Goal: Task Accomplishment & Management: Complete application form

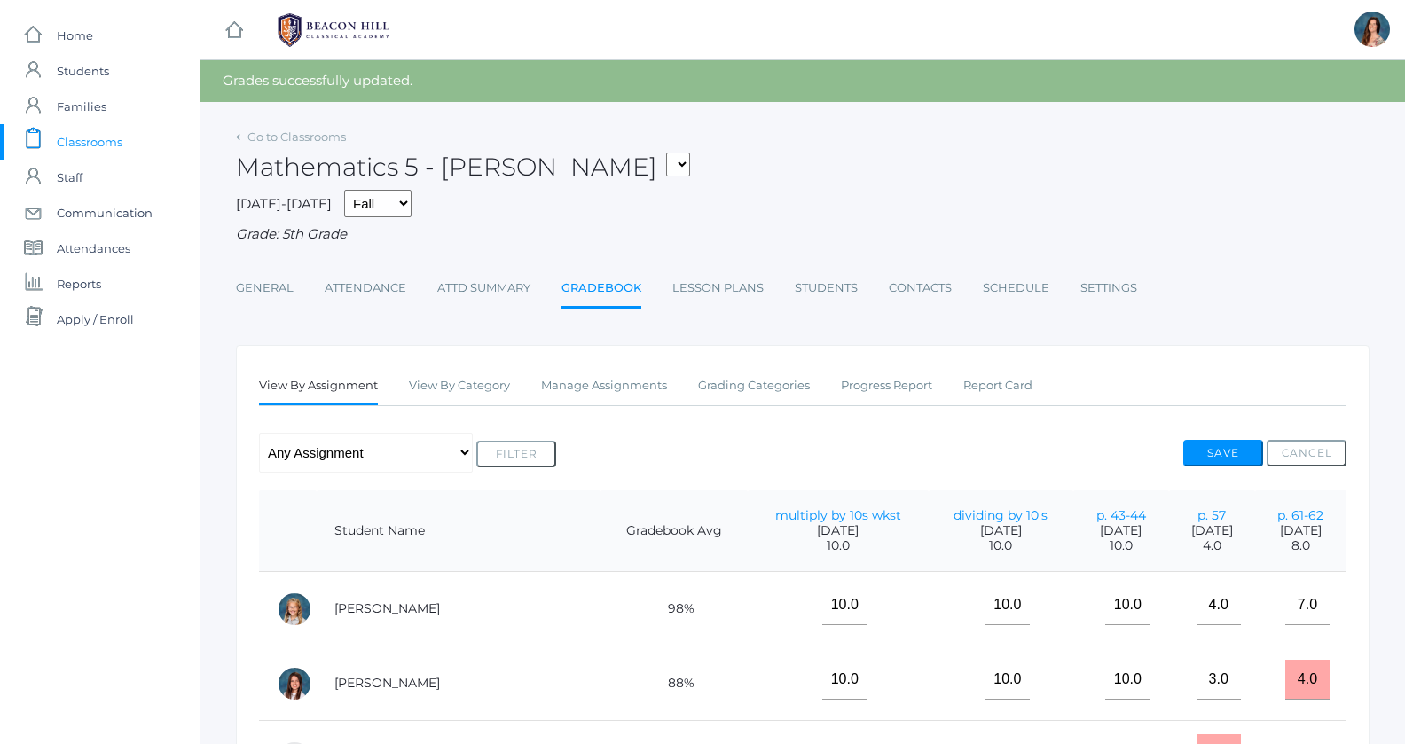
click at [666, 153] on select "05ART - Art 5 Salazar 05CITIZEN - Citizenship and Stewardship 5 Salazar 05CITIZ…" at bounding box center [678, 165] width 24 height 24
select select "1967"
click option "05LA - Language Arts 5 [PERSON_NAME]" at bounding box center [0, 0] width 0 height 0
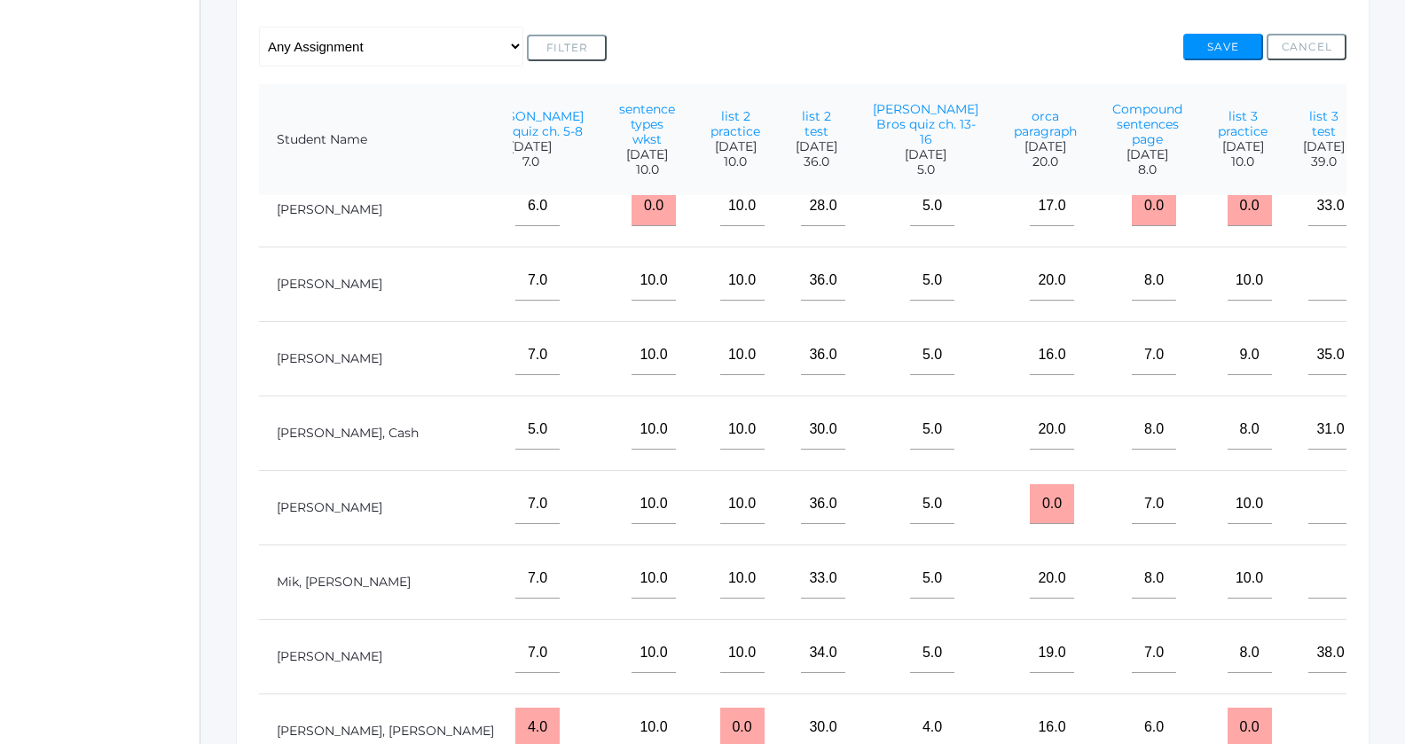
scroll to position [348, 678]
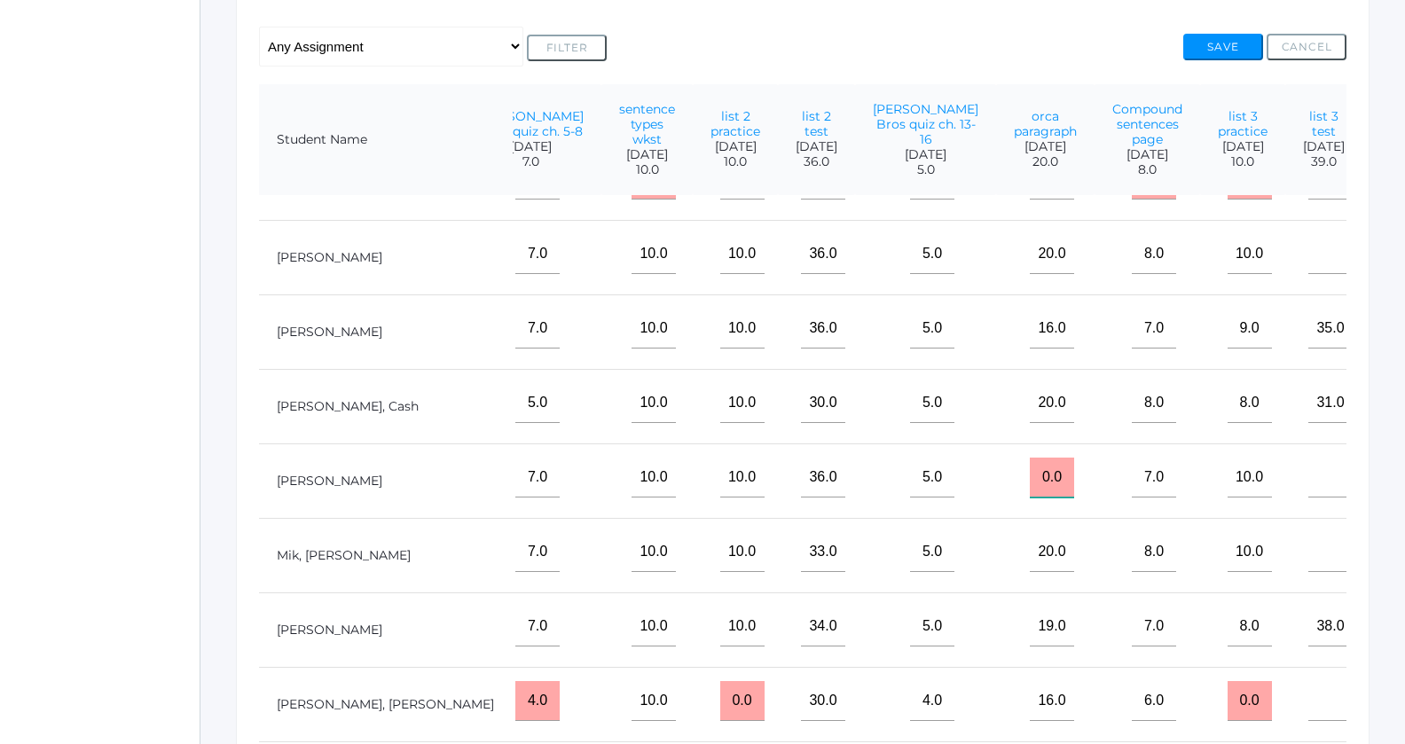
drag, startPoint x: 901, startPoint y: 481, endPoint x: 870, endPoint y: 487, distance: 31.7
click at [1030, 487] on input "0.0" at bounding box center [1052, 478] width 44 height 40
type input "14"
click at [1219, 42] on button "Save" at bounding box center [1223, 47] width 80 height 27
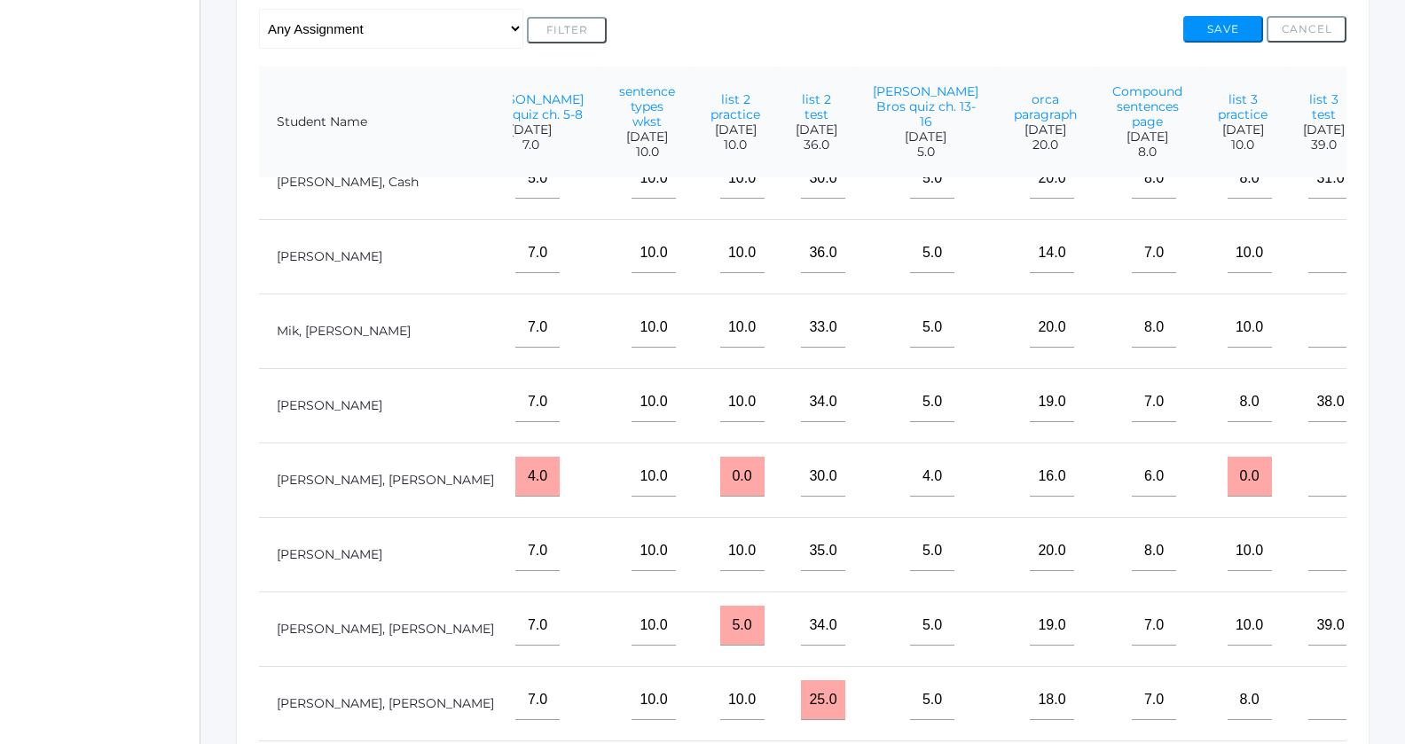
scroll to position [580, 678]
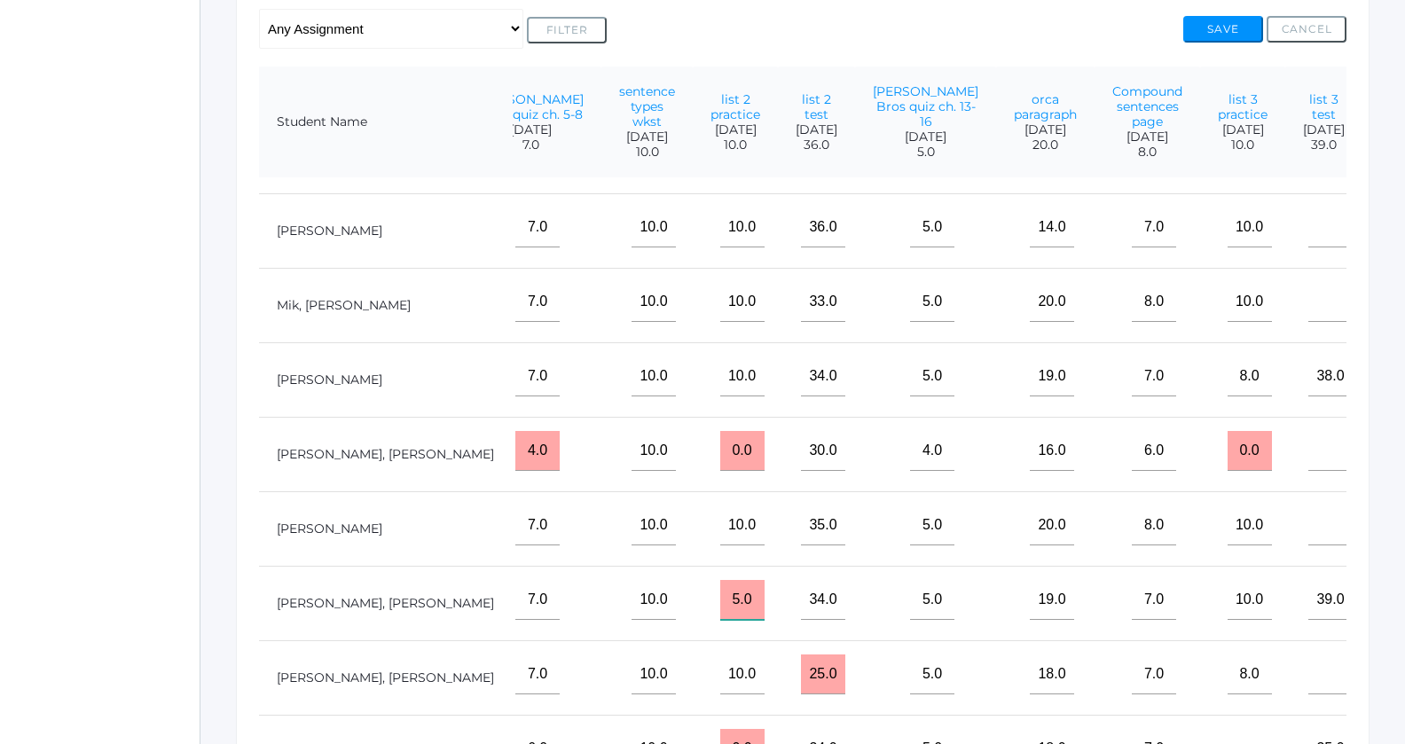
drag, startPoint x: 590, startPoint y: 609, endPoint x: 563, endPoint y: 607, distance: 26.7
click at [720, 607] on input "5.0" at bounding box center [742, 600] width 44 height 40
type input "10"
type input"] "5"
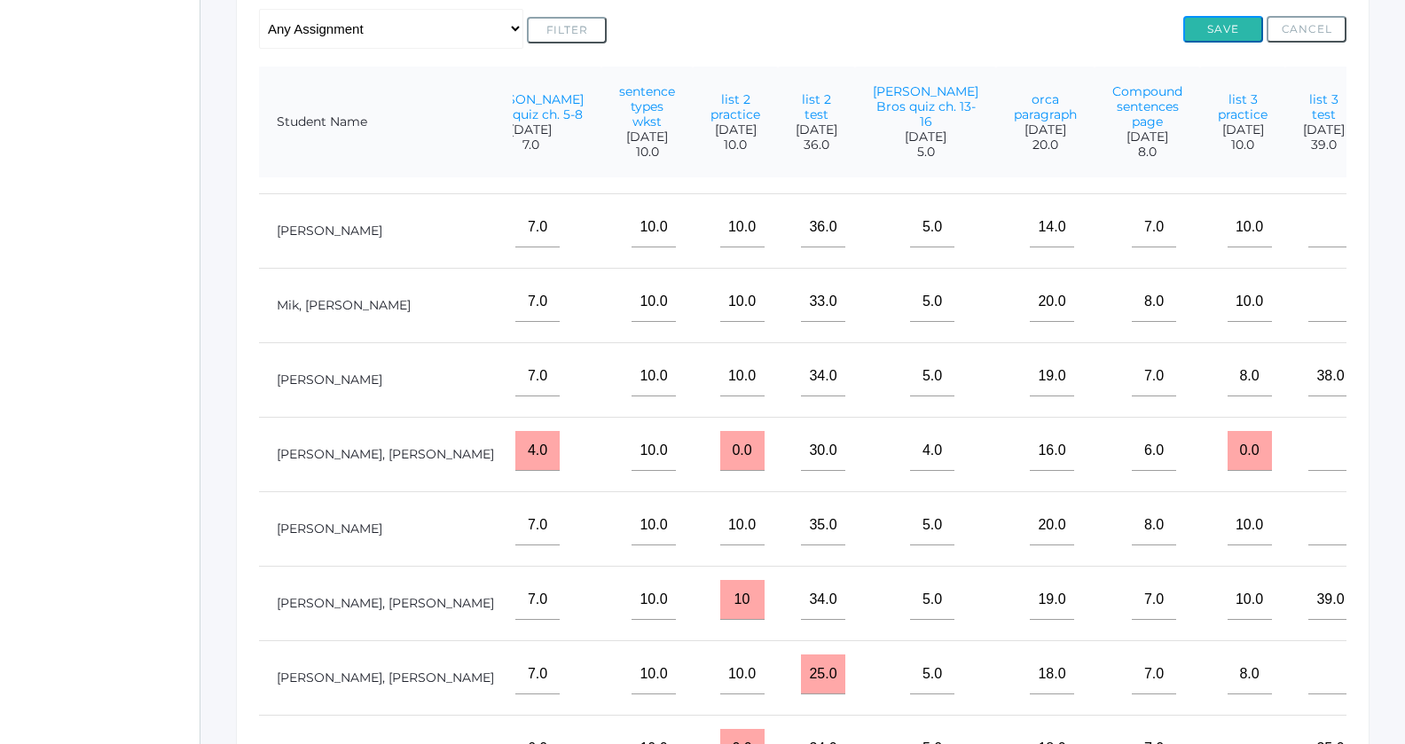
click at [1206, 22] on button "Save" at bounding box center [1223, 29] width 80 height 27
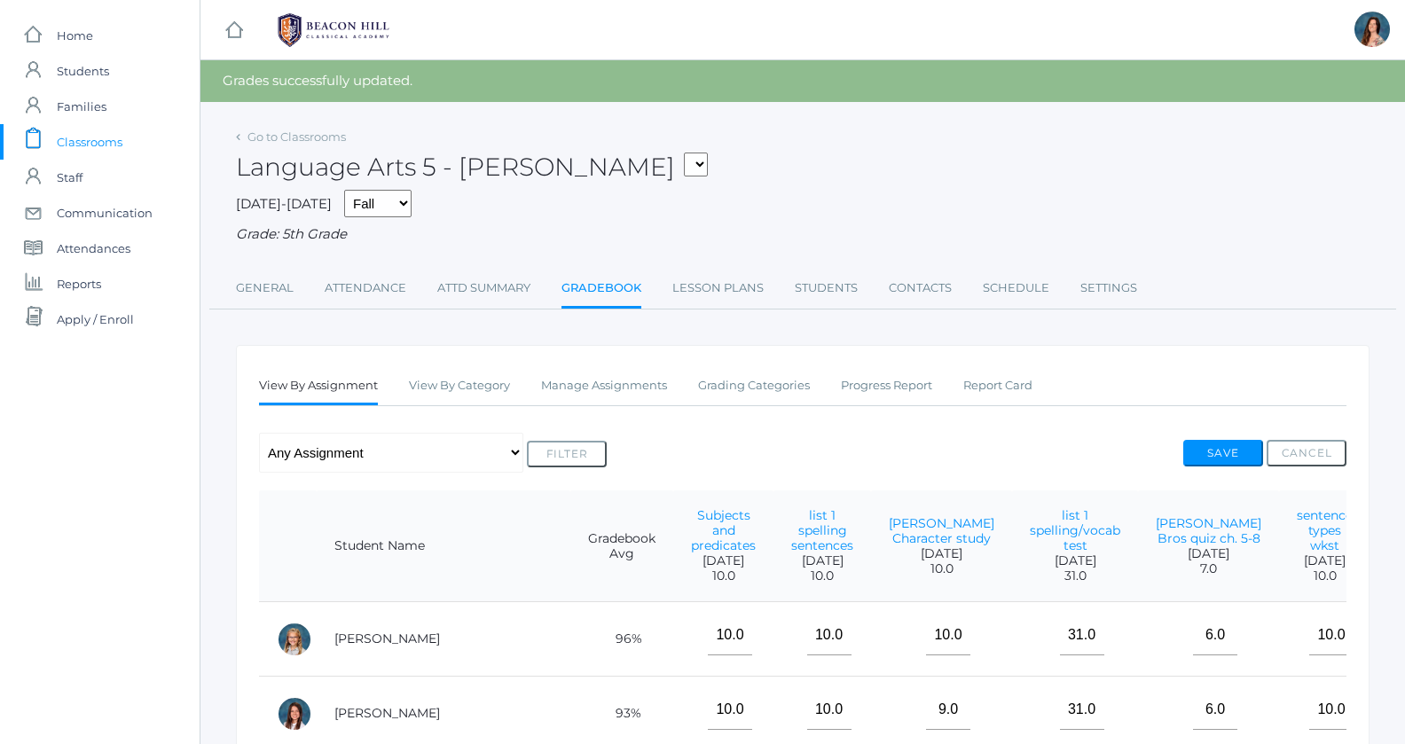
click at [675, 179] on form "05ART - Art 5 Salazar 05CITIZEN - Citizenship and Stewardship 5 Salazar 05CITIZ…" at bounding box center [691, 167] width 33 height 28
select select "1966"
click option "05SOCS - Social Studies 5 [PERSON_NAME]" at bounding box center [0, 0] width 0 height 0
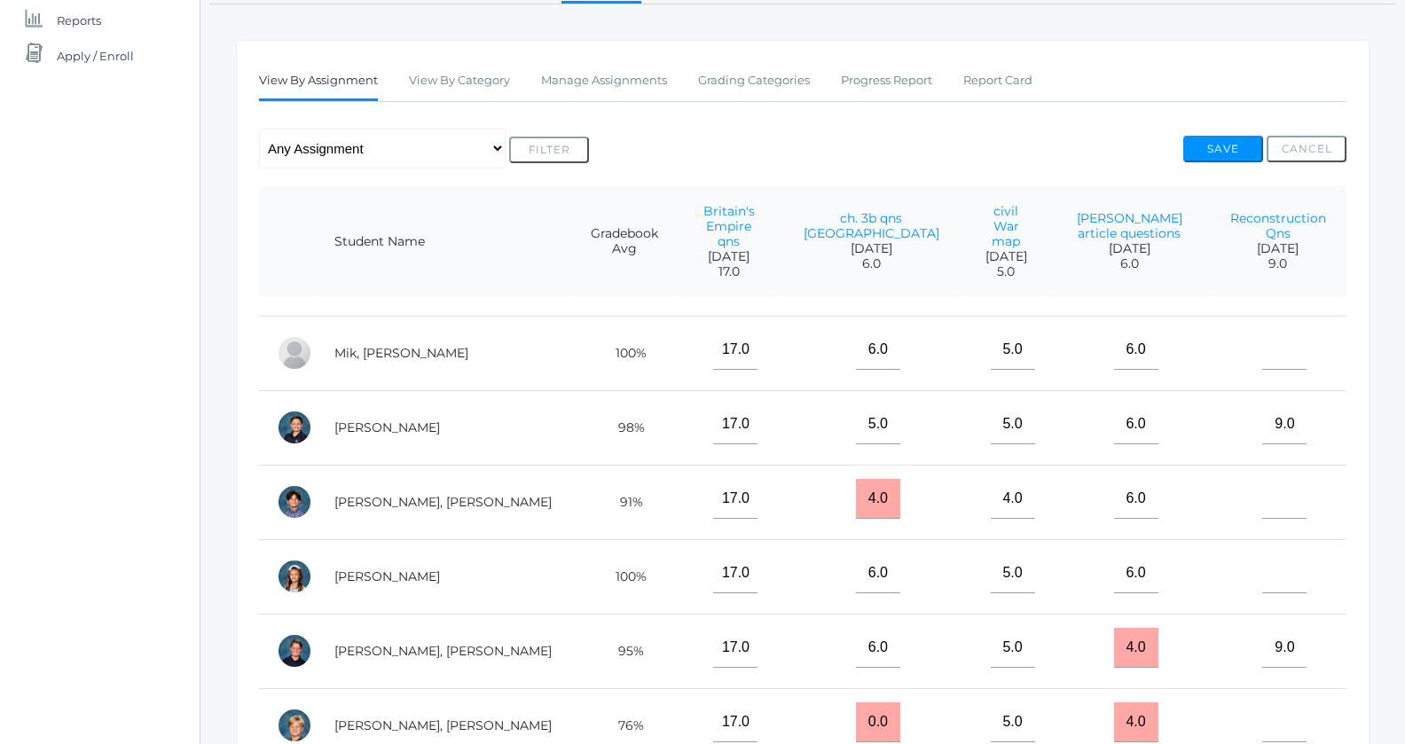
scroll to position [664, 0]
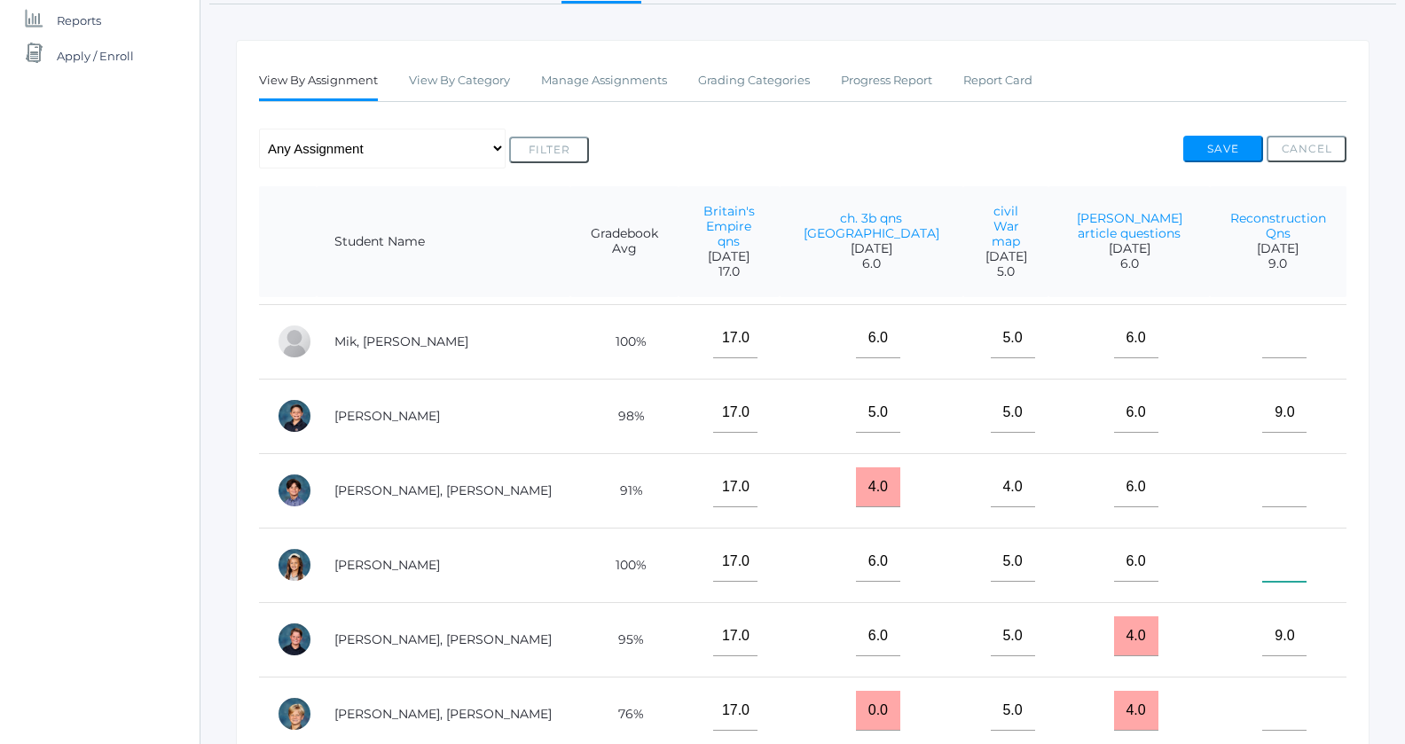
click at [1270, 542] on input"] "text" at bounding box center [1284, 562] width 44 height 40
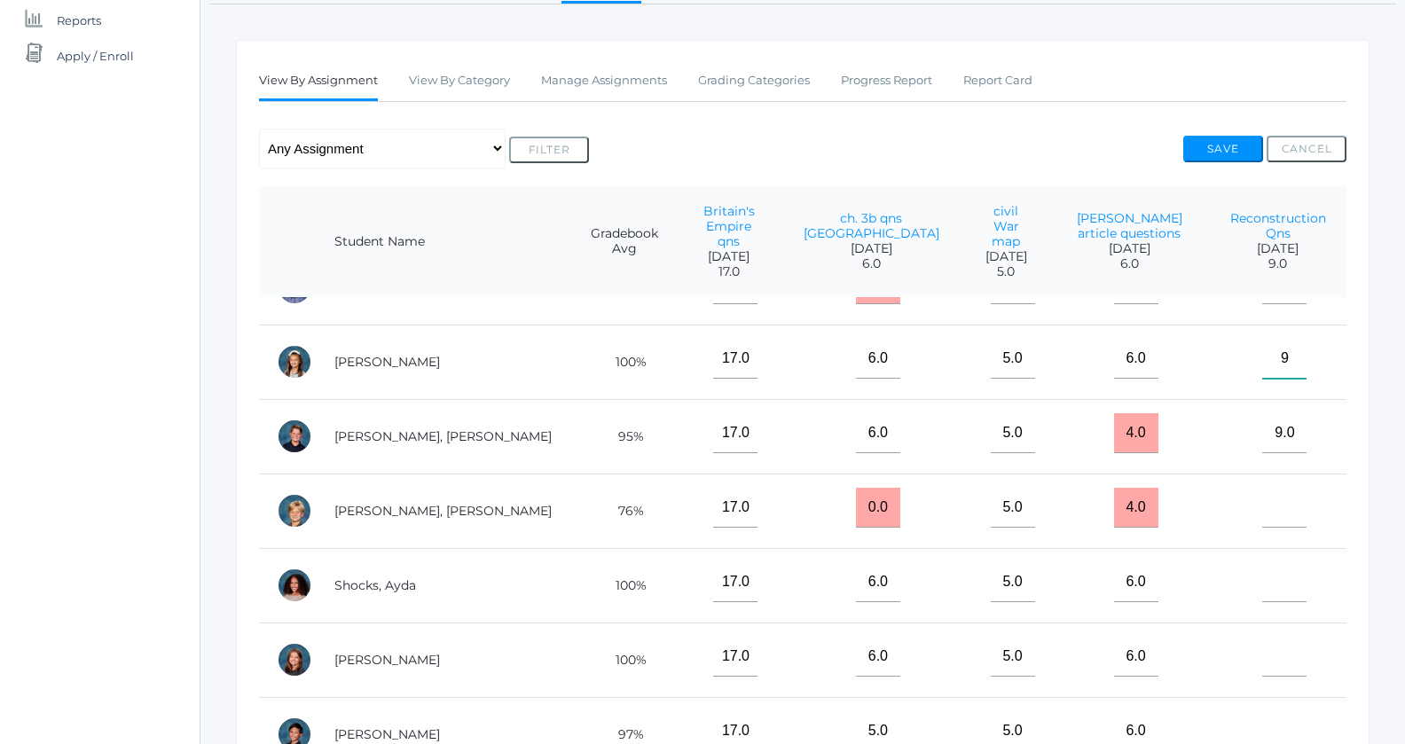
scroll to position [868, 0]
type input"] "9"
click at [1285, 563] on input"] "text" at bounding box center [1284, 581] width 44 height 40
type input"] "9"
click at [1214, 147] on button "Save" at bounding box center [1223, 149] width 80 height 27
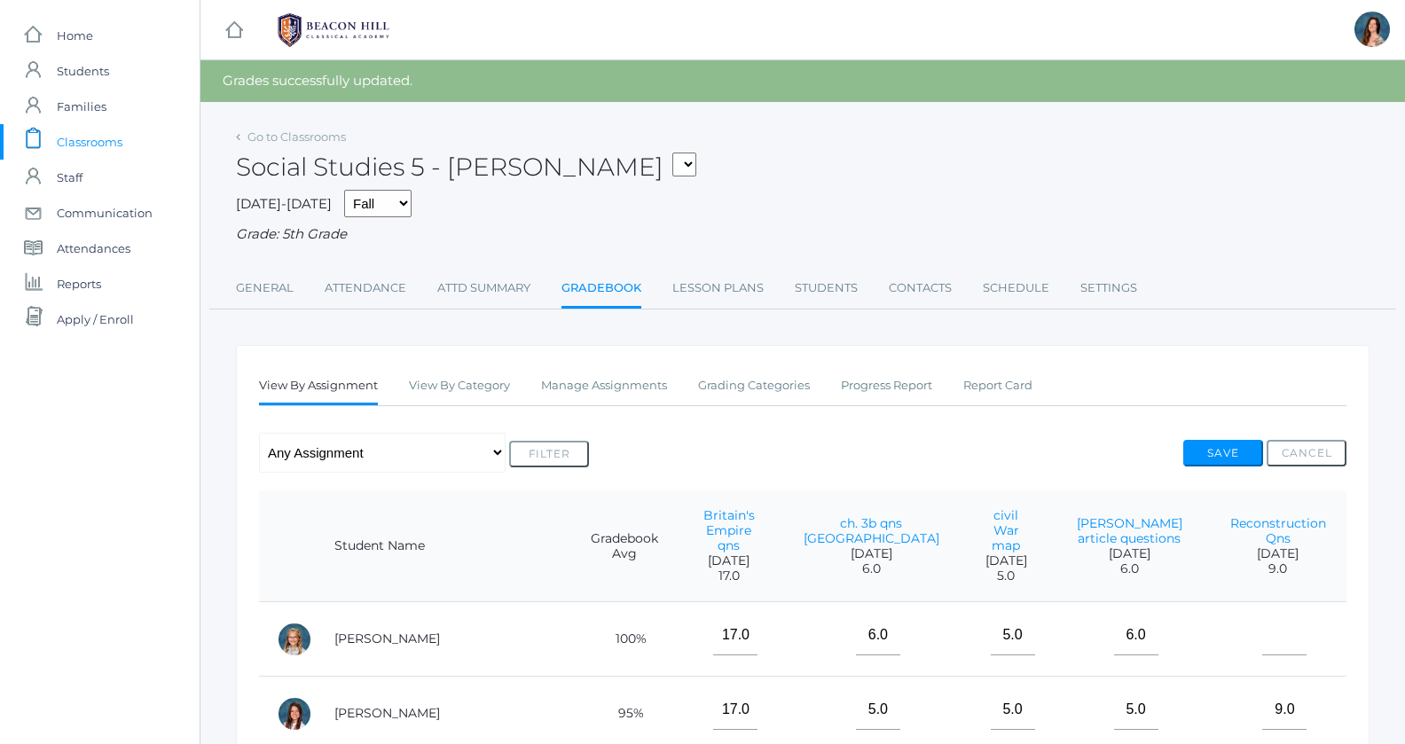
select select "1967"
click option "05LA - Language Arts 5 [PERSON_NAME]" at bounding box center [0, 0] width 0 height 0
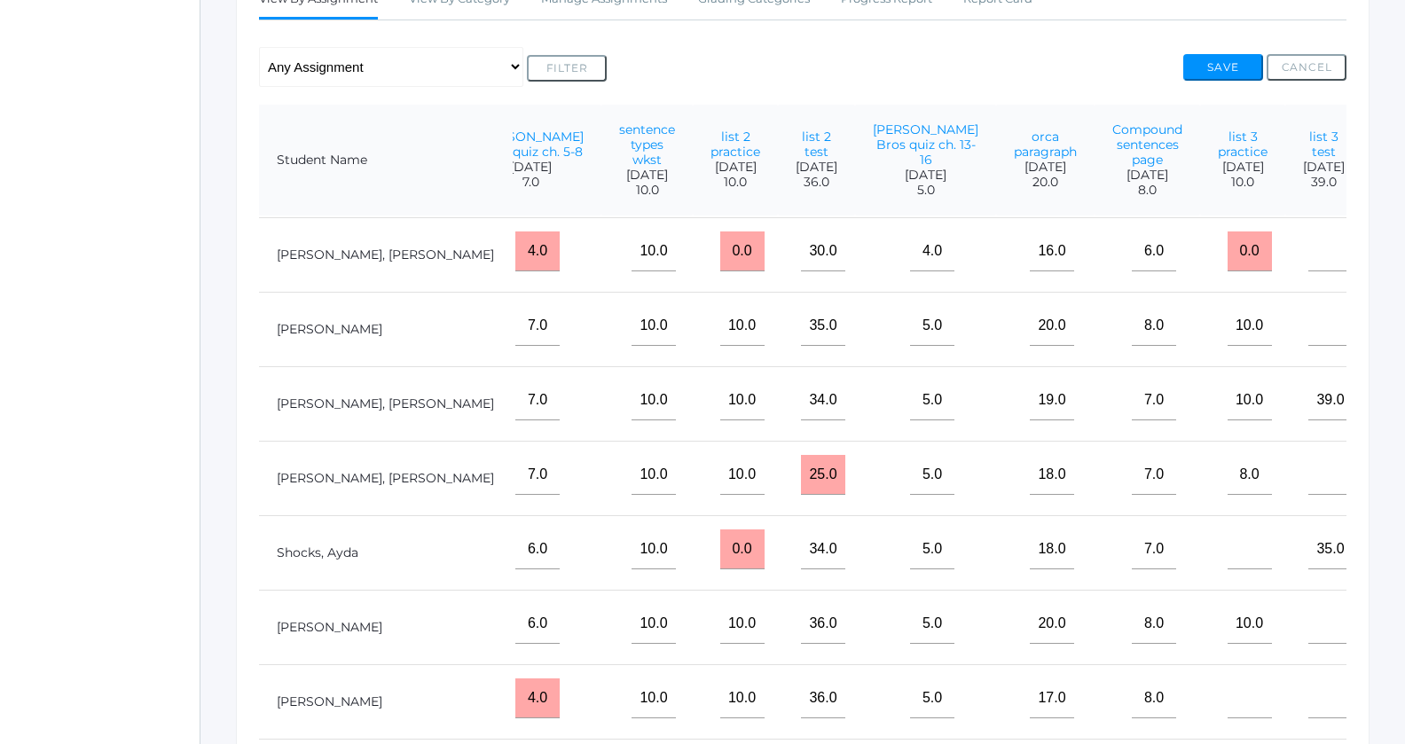
scroll to position [879, 678]
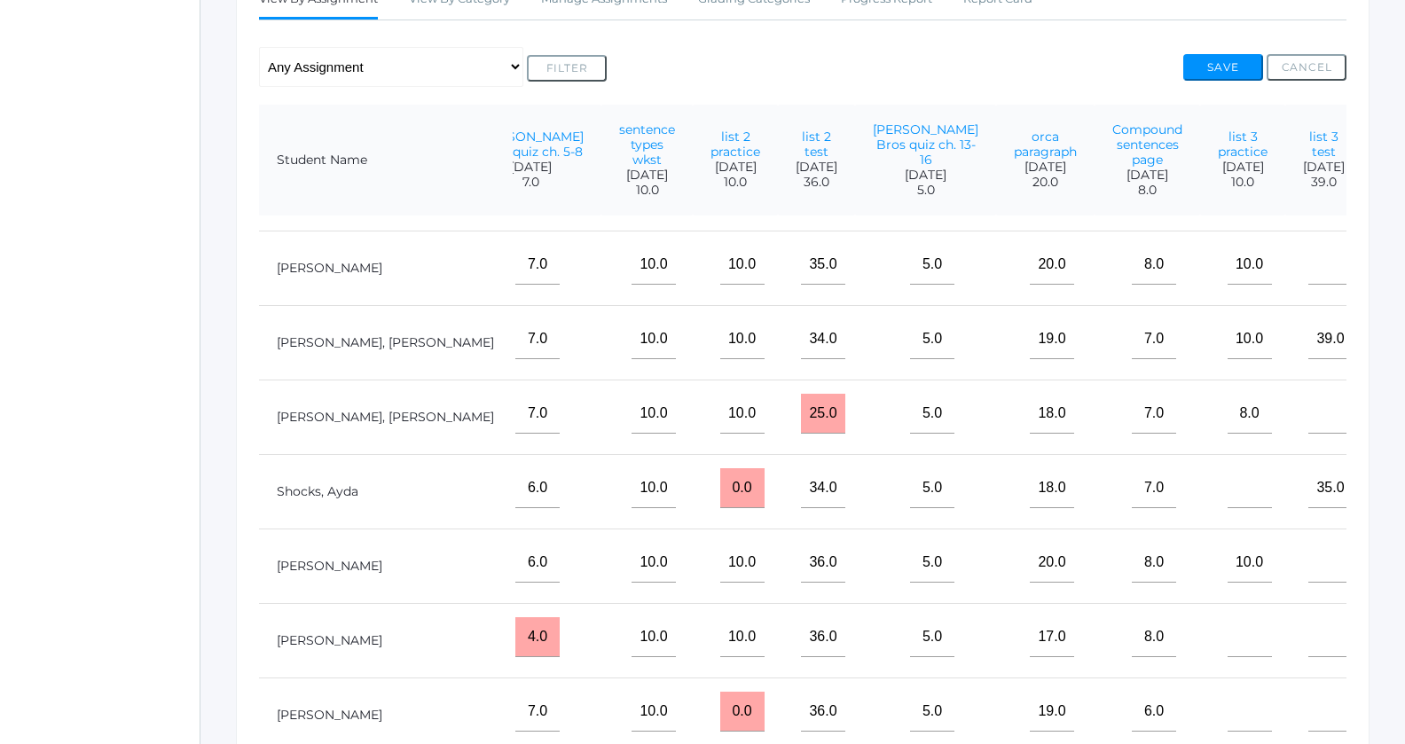
type input"] "5"
click at [1199, 64] on button "Save" at bounding box center [1223, 67] width 80 height 27
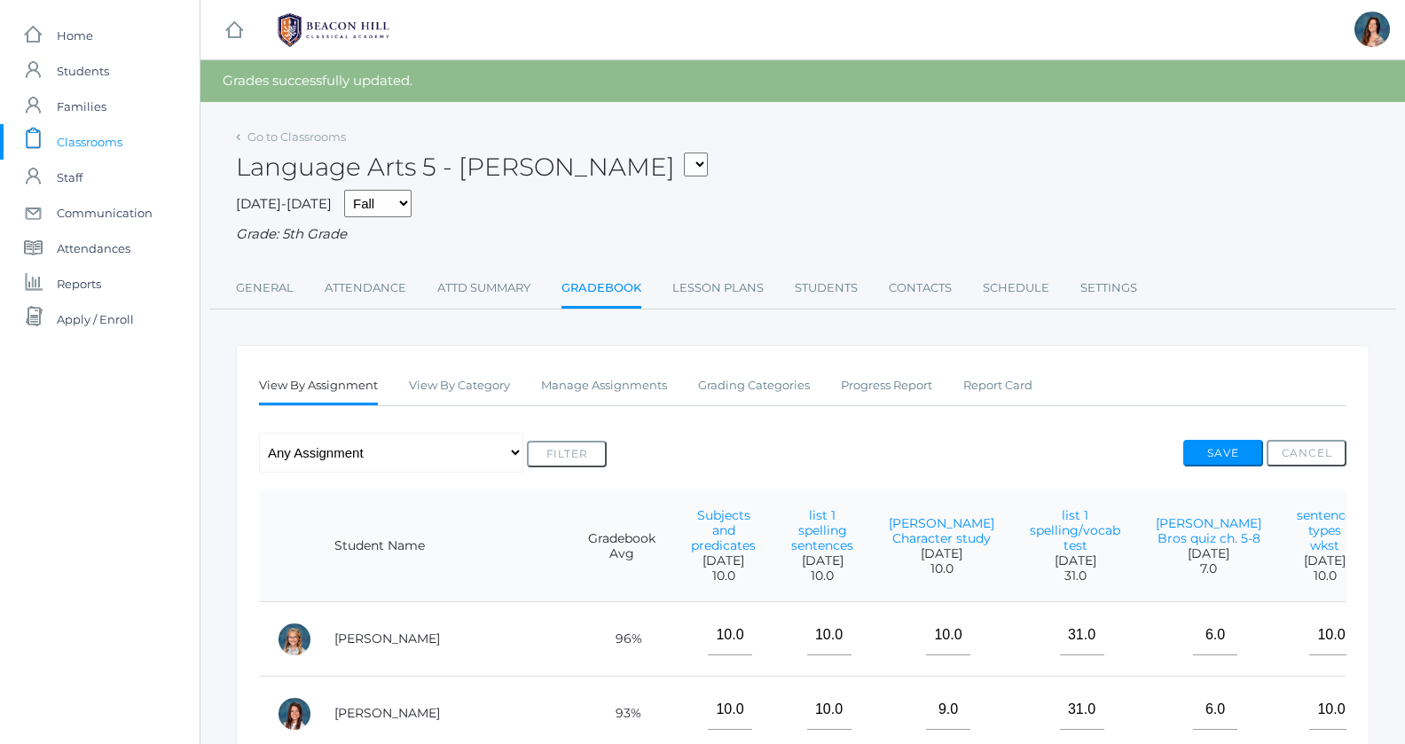
click at [684, 153] on select "05ART - Art 5 Salazar 05CITIZEN - Citizenship and Stewardship 5 Salazar 05CITIZ…" at bounding box center [696, 165] width 24 height 24
select select "1966"
click option "05SOCS - Social Studies 5 [PERSON_NAME]" at bounding box center [0, 0] width 0 height 0
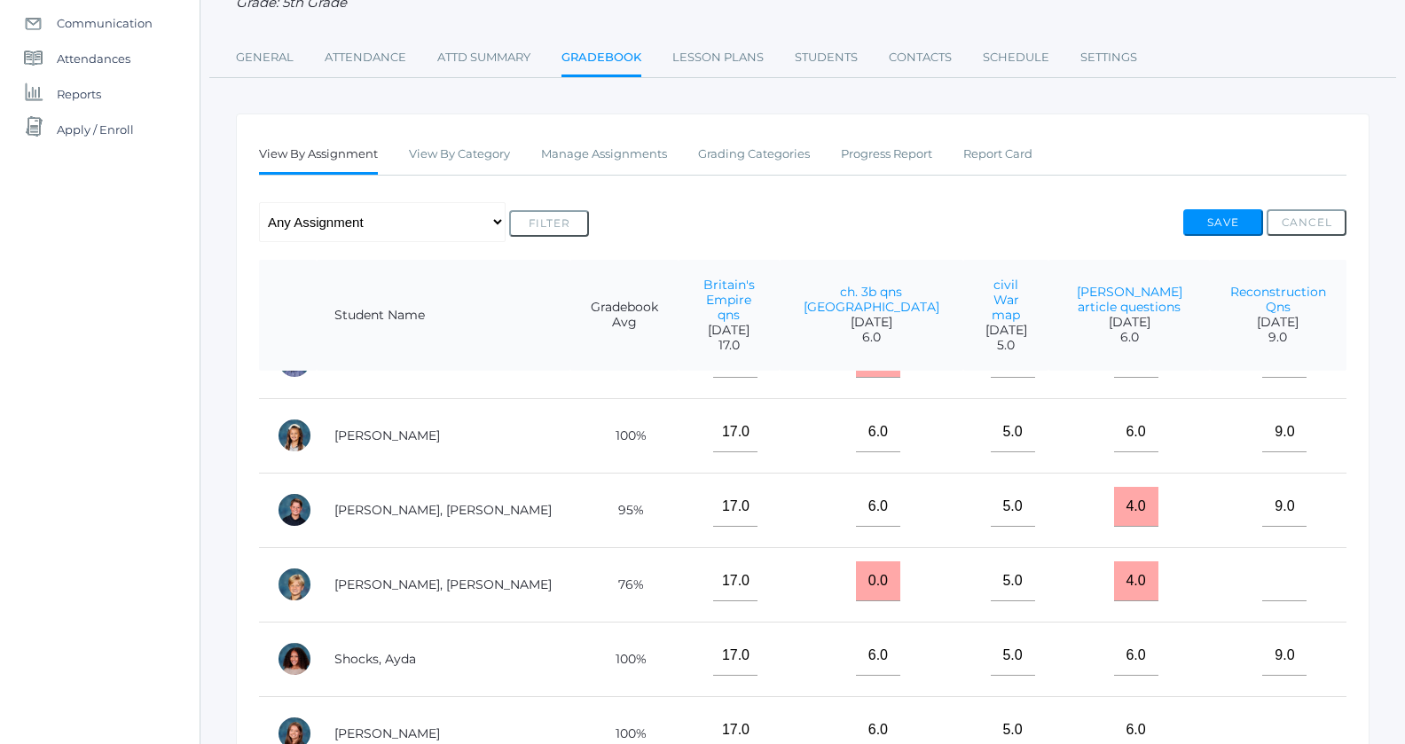
scroll to position [868, 0]
